Goal: Task Accomplishment & Management: Use online tool/utility

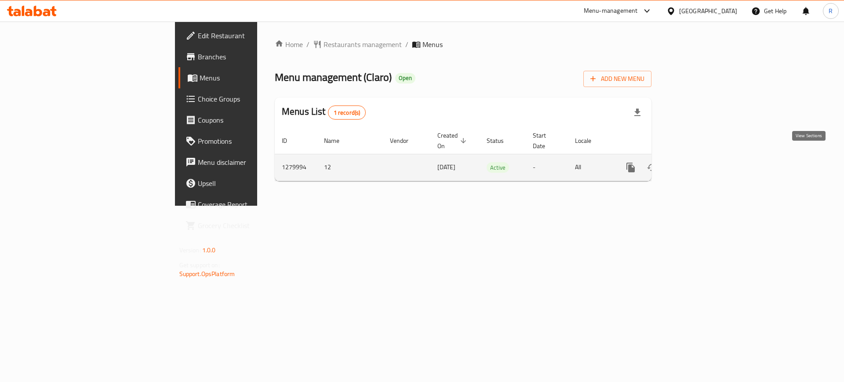
click at [704, 164] on link "enhanced table" at bounding box center [693, 167] width 21 height 21
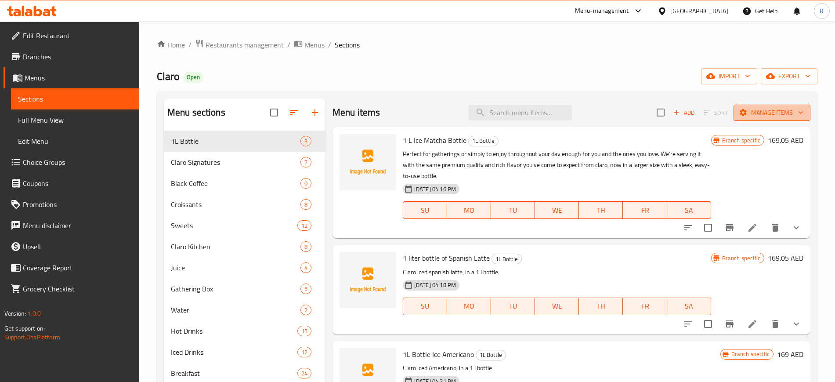
click at [778, 116] on span "Manage items" at bounding box center [772, 112] width 63 height 11
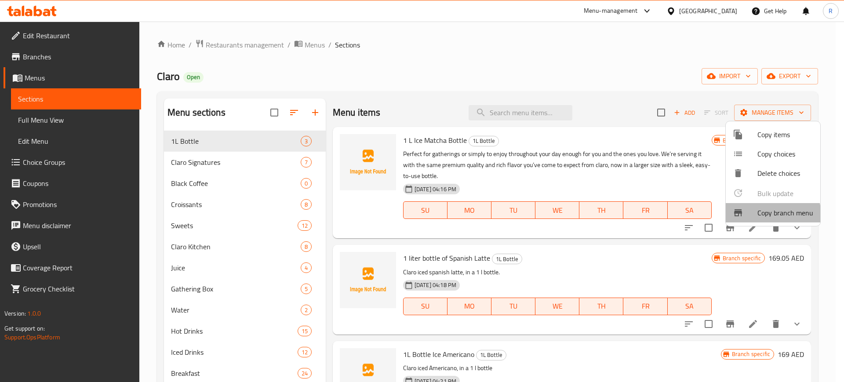
click at [765, 215] on span "Copy branch menu" at bounding box center [785, 212] width 56 height 11
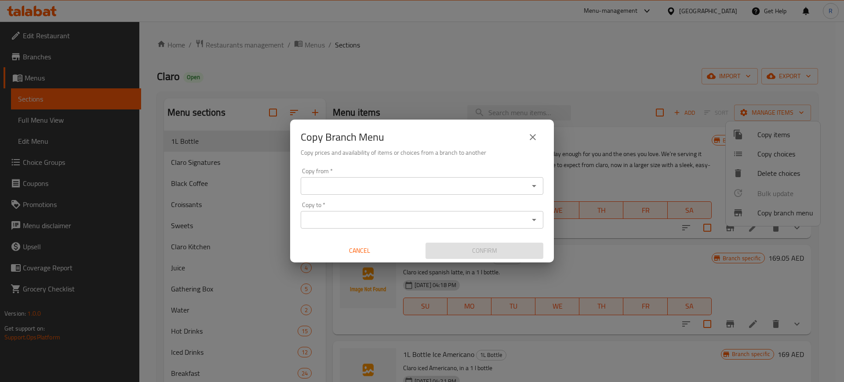
click at [467, 185] on input "Copy from   *" at bounding box center [414, 186] width 223 height 12
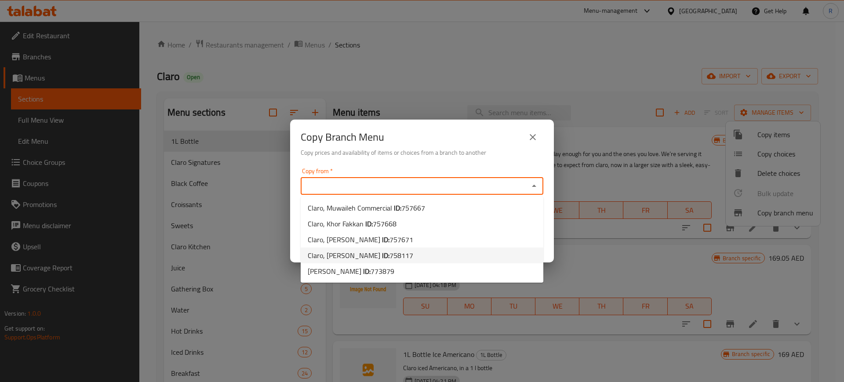
click at [450, 249] on li "Claro, Al Shamkhah ID: 758117" at bounding box center [422, 255] width 243 height 16
type input "Claro, Al Shamkhah"
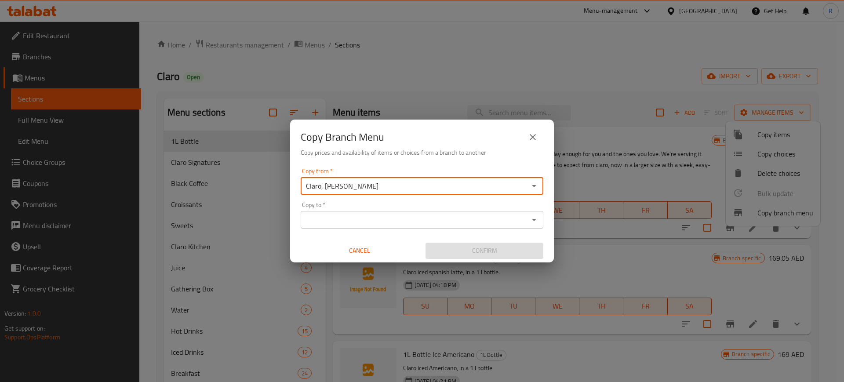
click at [470, 220] on input "Copy to   *" at bounding box center [414, 220] width 223 height 12
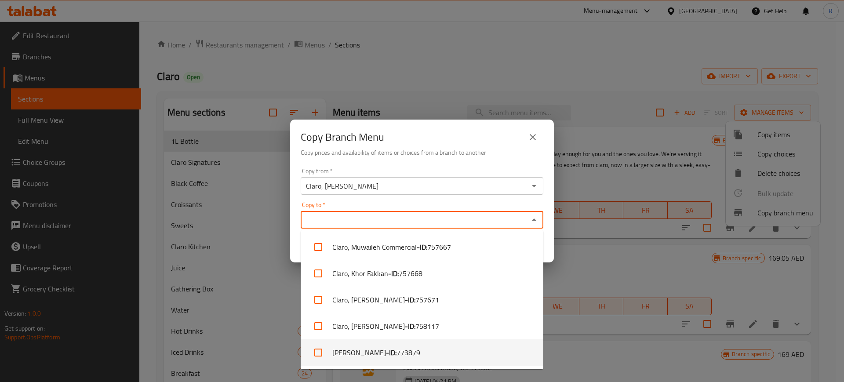
click at [457, 348] on li "Claro, Neima - ID: 773879" at bounding box center [422, 352] width 243 height 26
checkbox input "true"
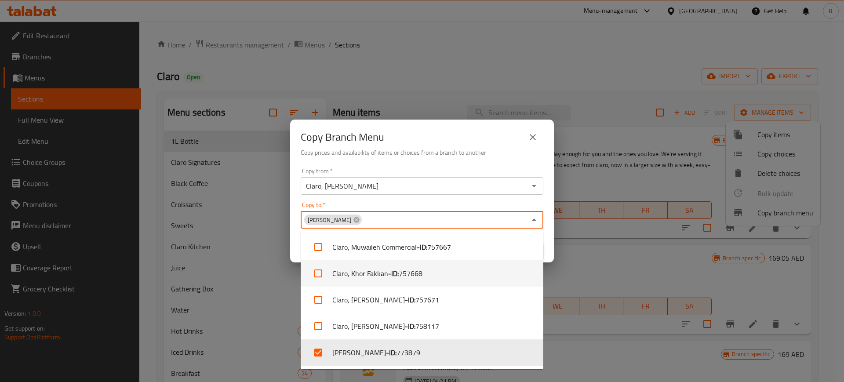
click at [544, 254] on div "Confirm" at bounding box center [484, 250] width 125 height 23
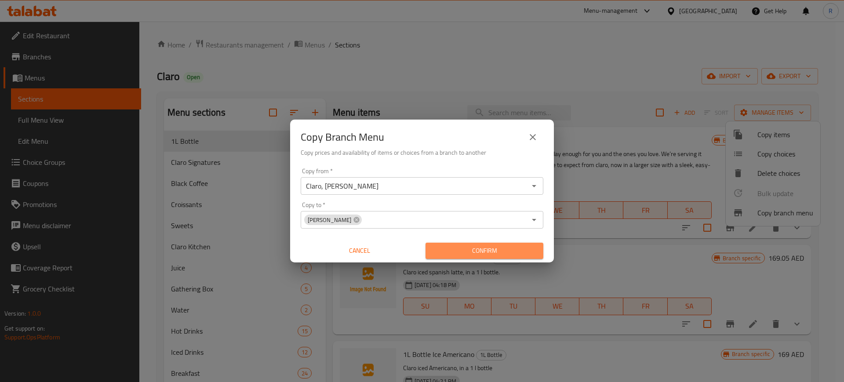
click at [518, 254] on span "Confirm" at bounding box center [484, 250] width 104 height 11
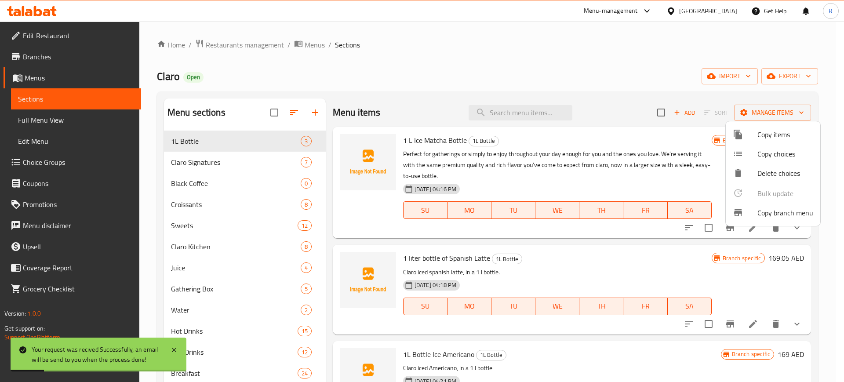
click at [429, 73] on div at bounding box center [422, 191] width 844 height 382
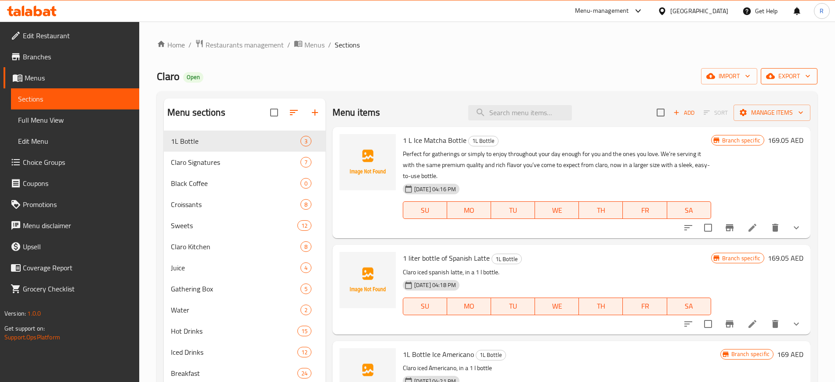
click at [798, 79] on span "export" at bounding box center [789, 76] width 43 height 11
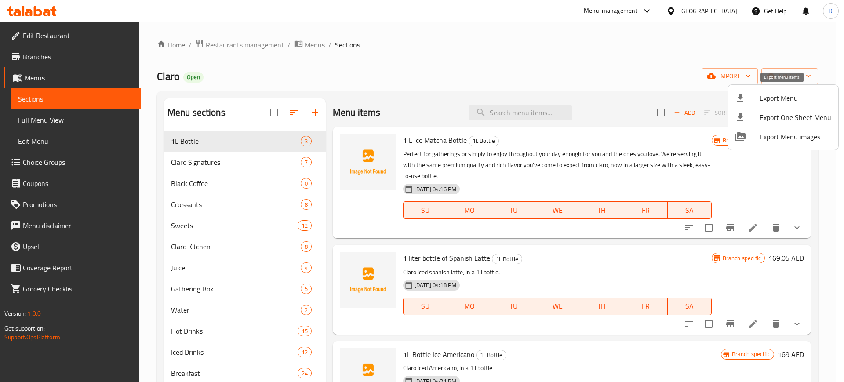
click at [773, 100] on span "Export Menu" at bounding box center [795, 98] width 72 height 11
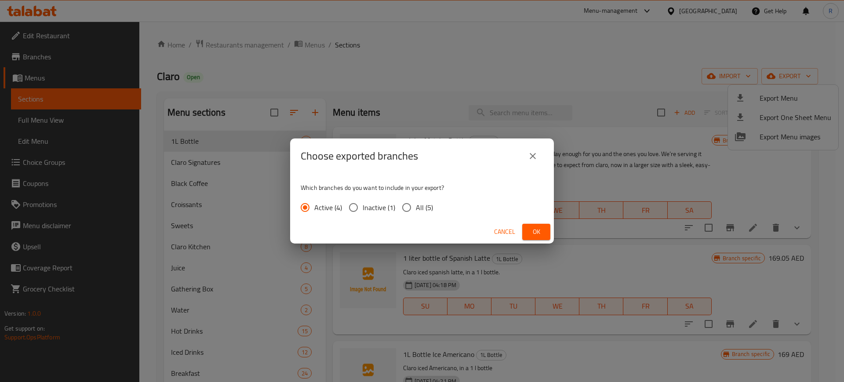
click at [409, 205] on input "All (5)" at bounding box center [406, 207] width 18 height 18
radio input "true"
click at [527, 236] on button "Ok" at bounding box center [536, 232] width 28 height 16
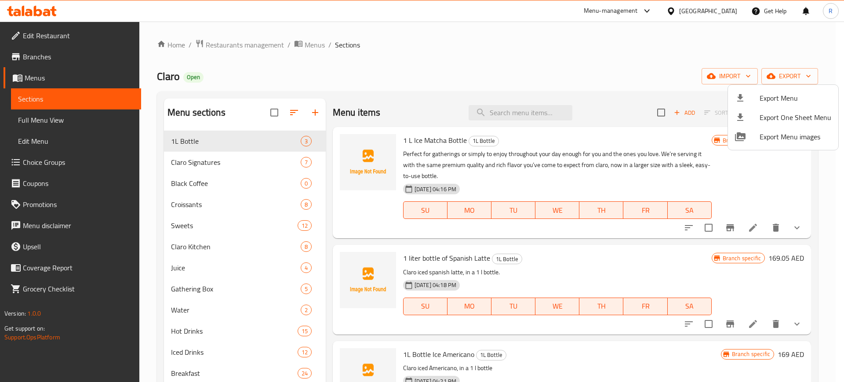
click at [630, 76] on div at bounding box center [422, 191] width 844 height 382
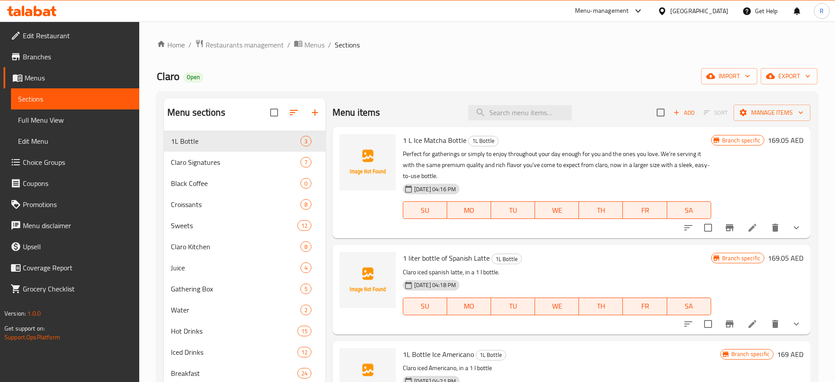
click at [41, 13] on icon at bounding box center [38, 11] width 8 height 11
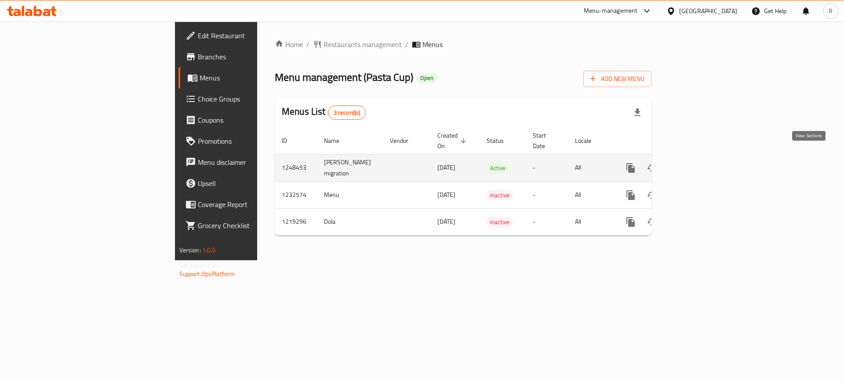
click at [699, 163] on icon "enhanced table" at bounding box center [694, 168] width 11 height 11
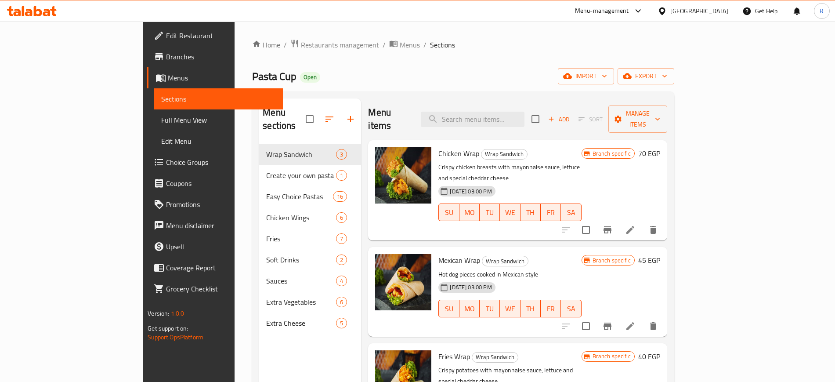
click at [494, 36] on div "Home / Restaurants management / Menus / Sections Pasta Cup Open import export M…" at bounding box center [463, 263] width 457 height 483
click at [632, 75] on icon "button" at bounding box center [627, 76] width 9 height 6
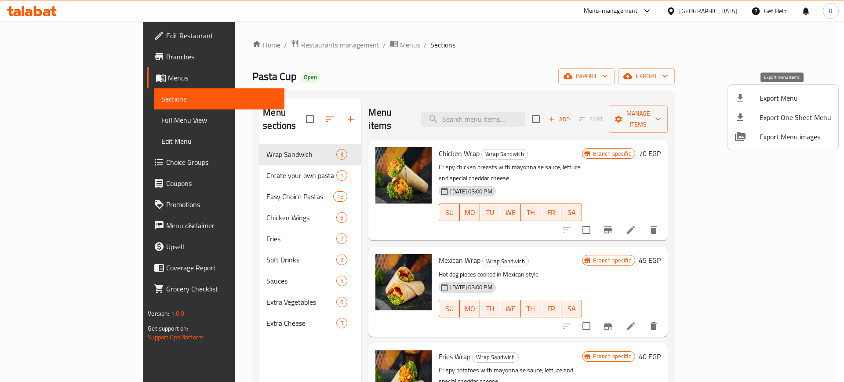
click at [774, 94] on span "Export Menu" at bounding box center [795, 98] width 72 height 11
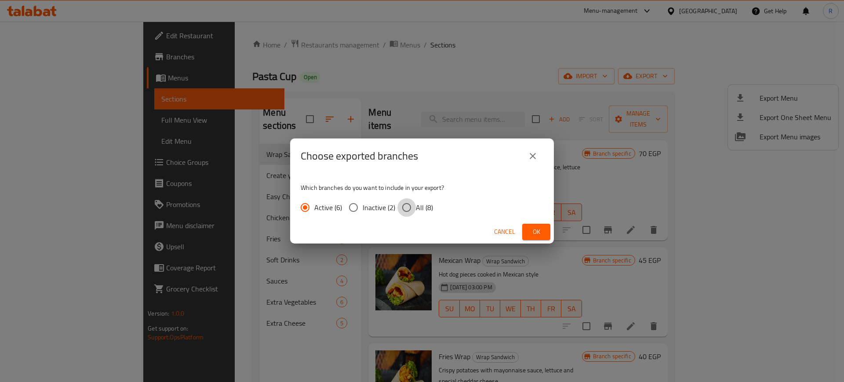
click at [409, 209] on input "All (8)" at bounding box center [406, 207] width 18 height 18
radio input "true"
click at [530, 231] on span "Ok" at bounding box center [536, 231] width 14 height 11
